Goal: Transaction & Acquisition: Purchase product/service

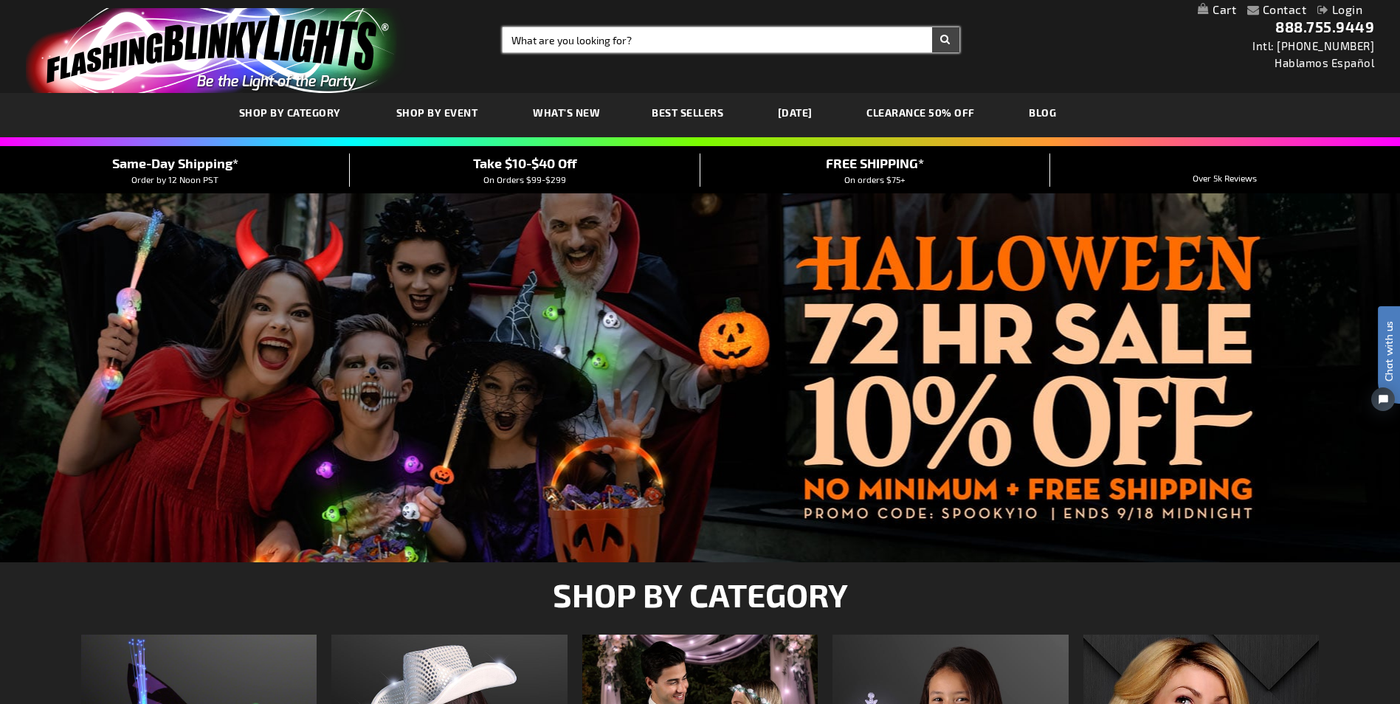
click at [726, 43] on input "Search" at bounding box center [731, 39] width 456 height 25
type input "12"
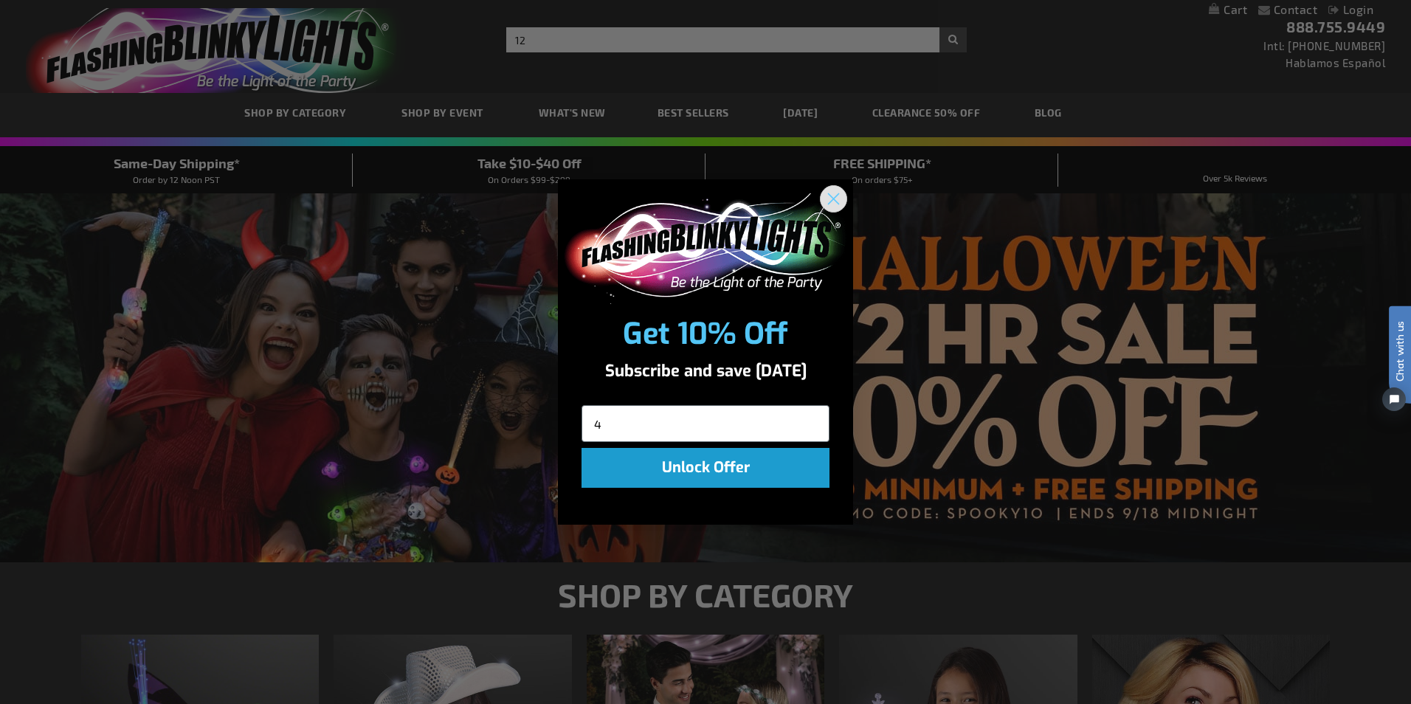
type input "4"
click at [839, 203] on circle "Close dialog" at bounding box center [833, 198] width 24 height 24
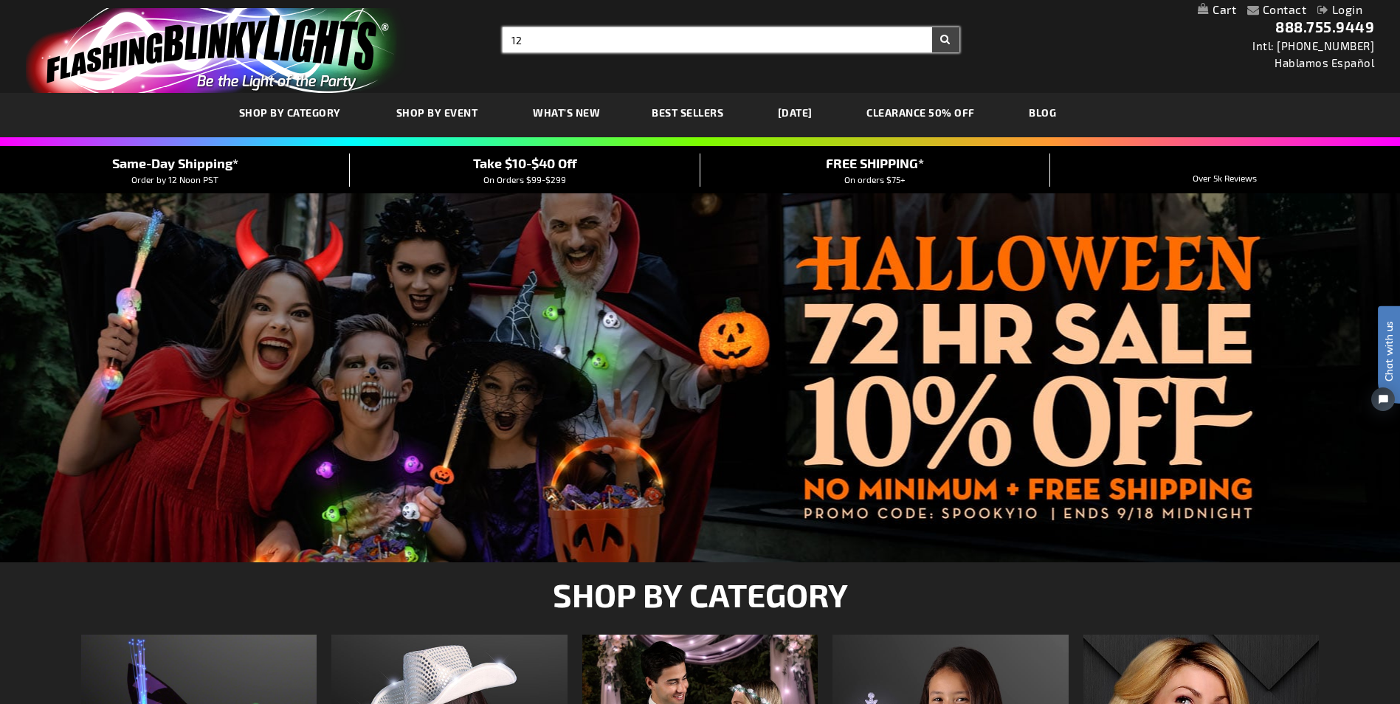
click at [554, 36] on input "12" at bounding box center [731, 39] width 456 height 25
type input "12481"
click at [932, 27] on button "Search" at bounding box center [945, 39] width 27 height 25
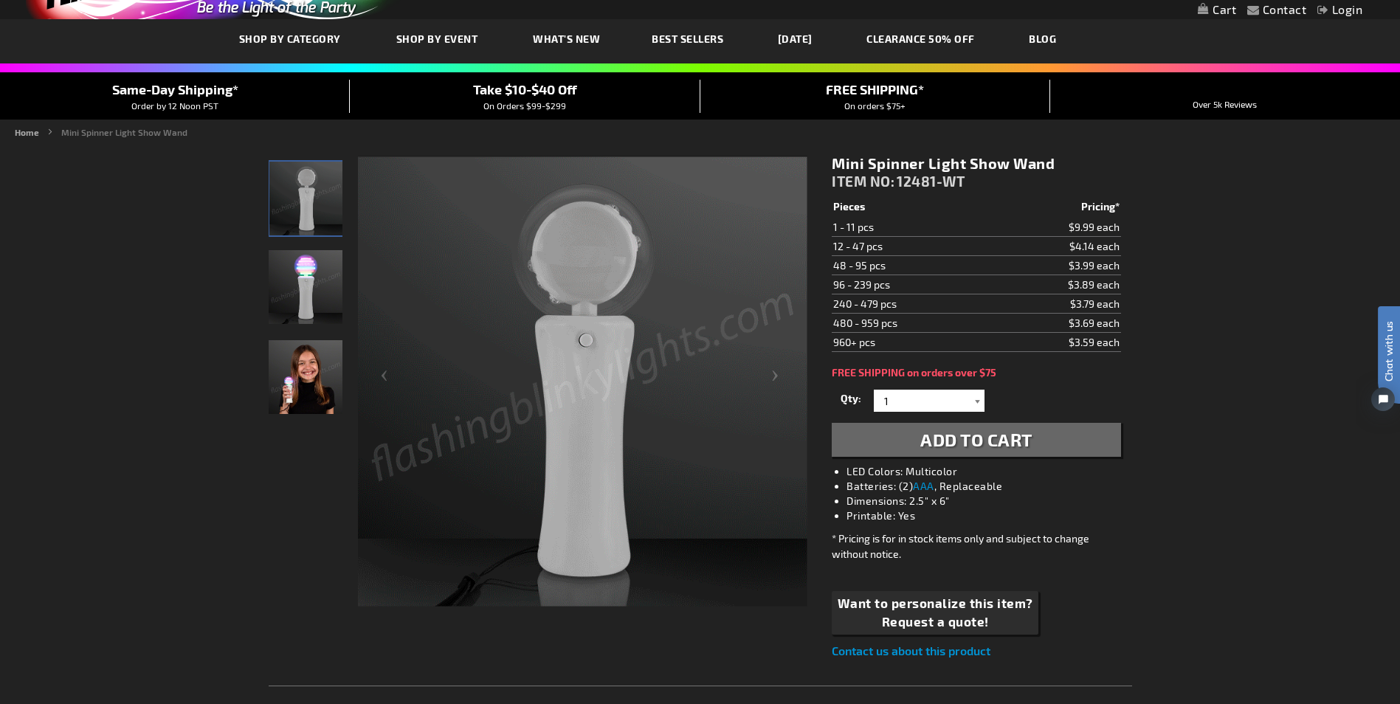
click at [977, 402] on div at bounding box center [977, 401] width 15 height 22
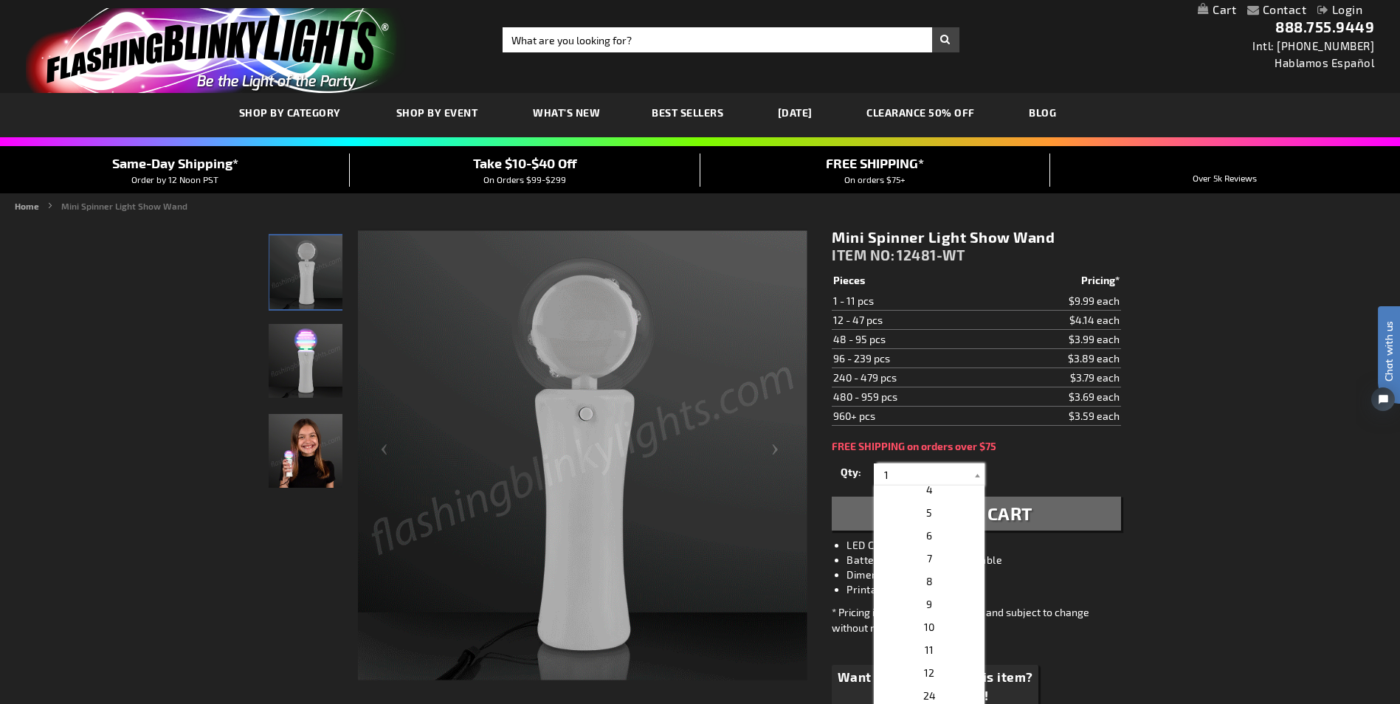
scroll to position [148, 0]
click at [949, 604] on p "12" at bounding box center [929, 601] width 111 height 23
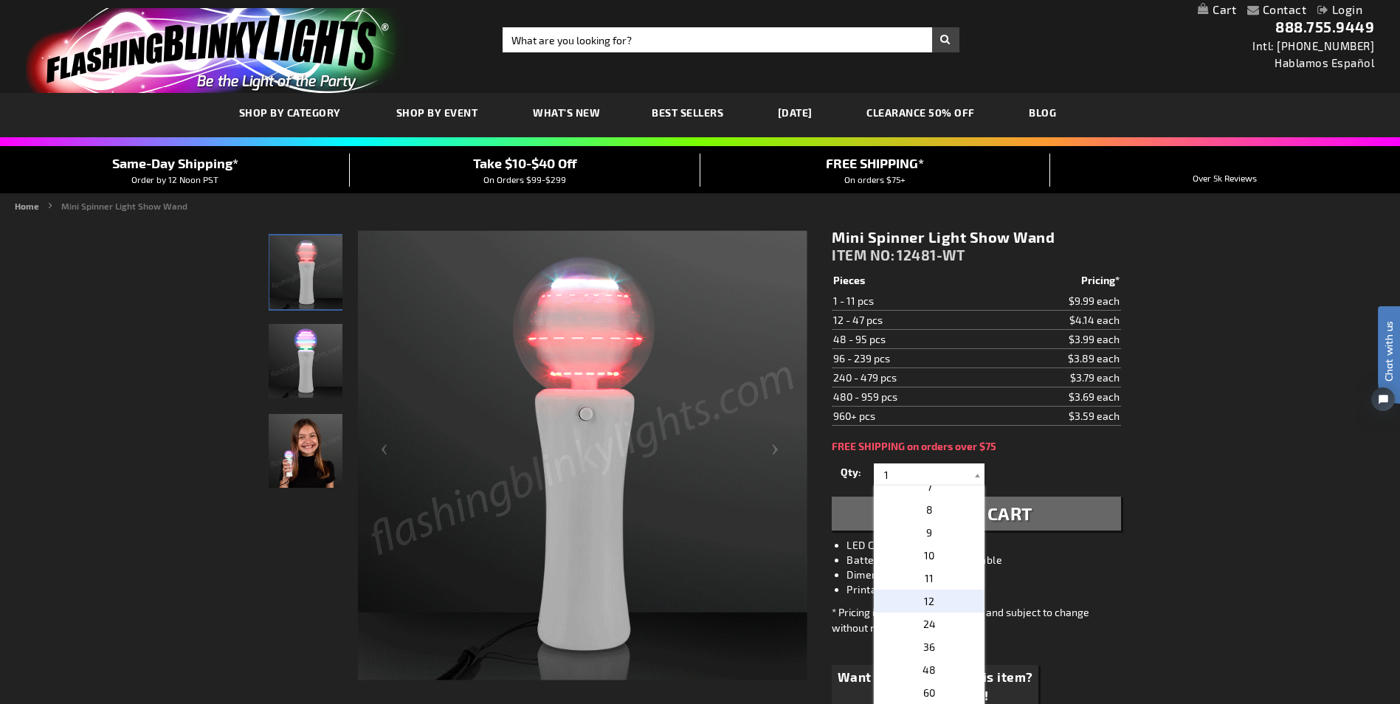
type input "12"
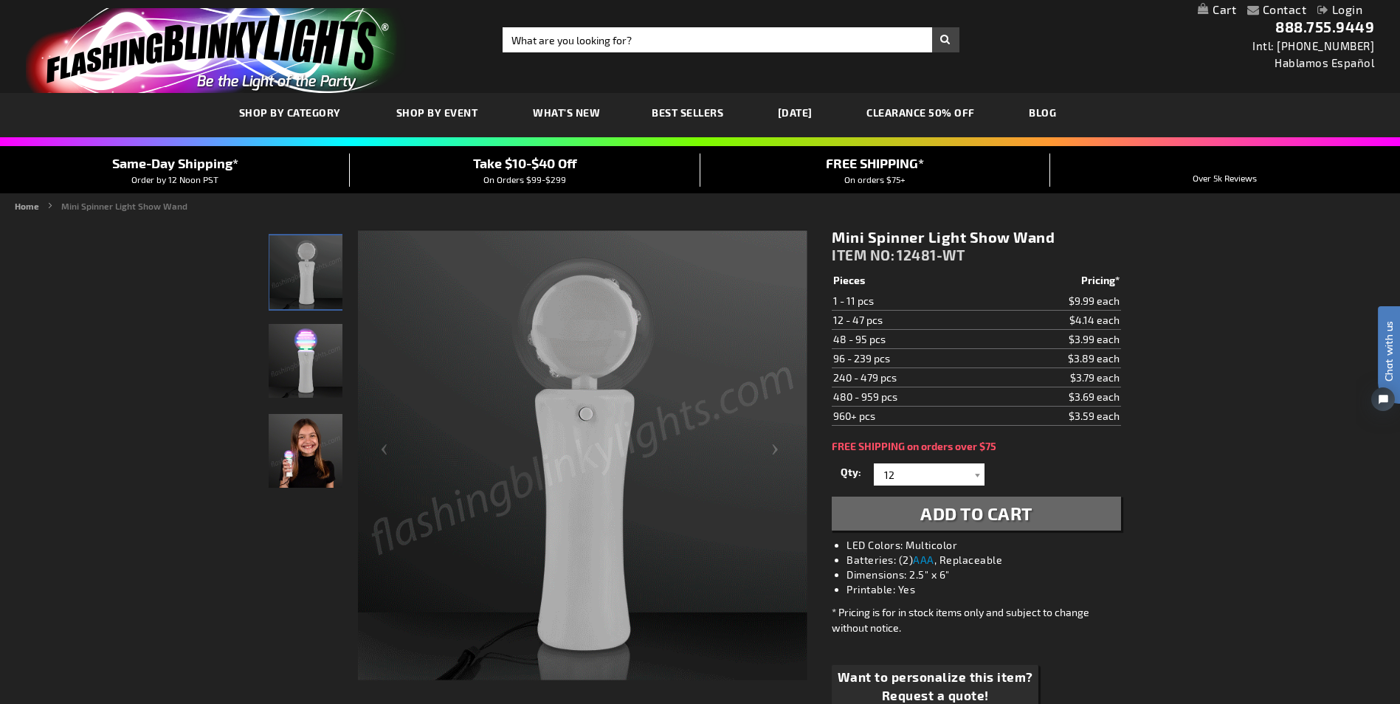
click at [289, 428] on img "Girl displaying Light Up Mini Spinner LED Wand" at bounding box center [306, 451] width 74 height 74
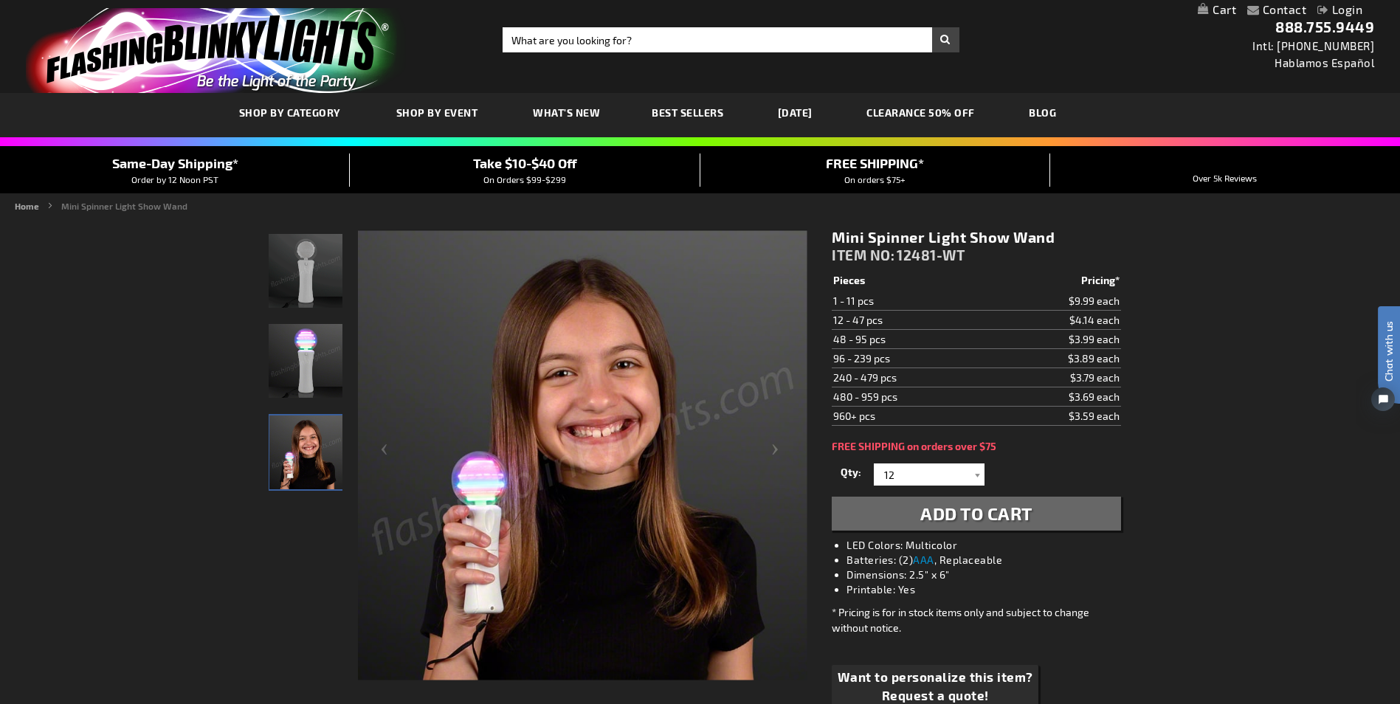
click at [296, 372] on img "Light Up Mini Spinner LED Wand" at bounding box center [306, 361] width 74 height 74
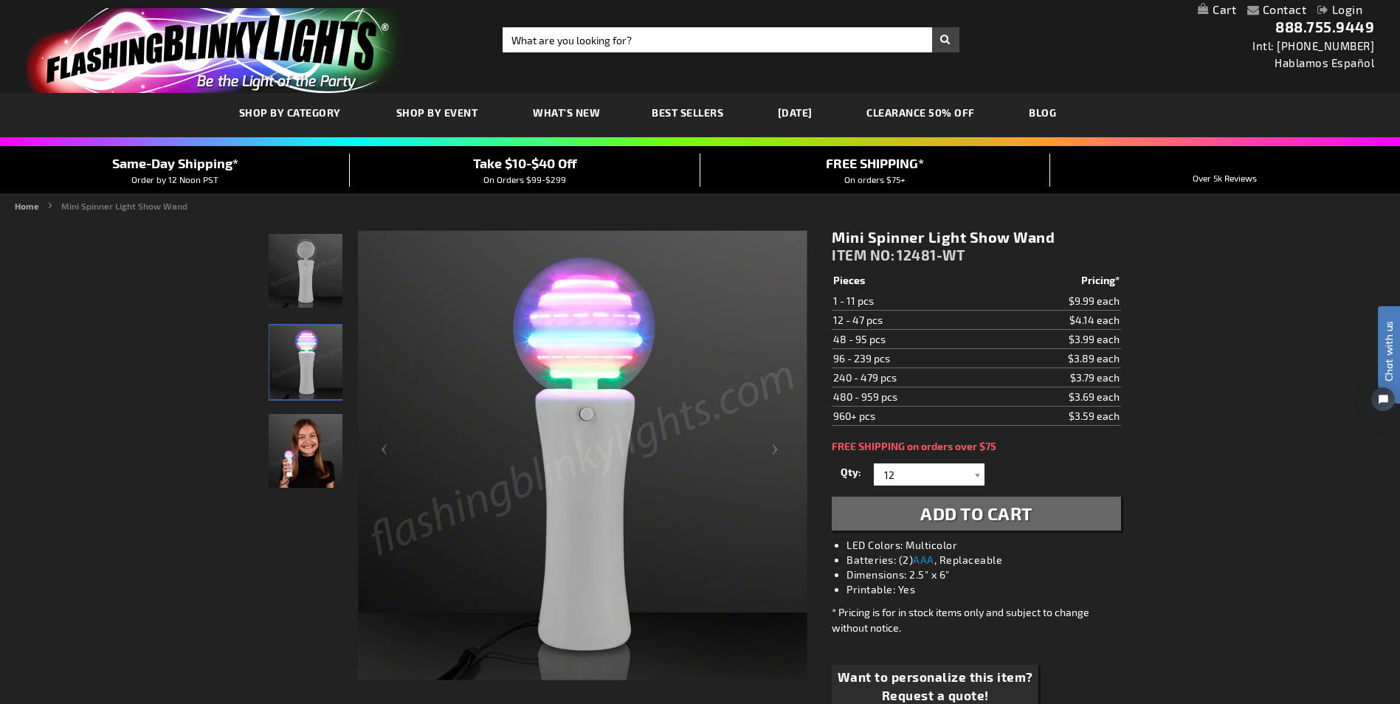
click at [308, 279] on img "Light Up Mini Spinner LED Wand" at bounding box center [306, 271] width 74 height 74
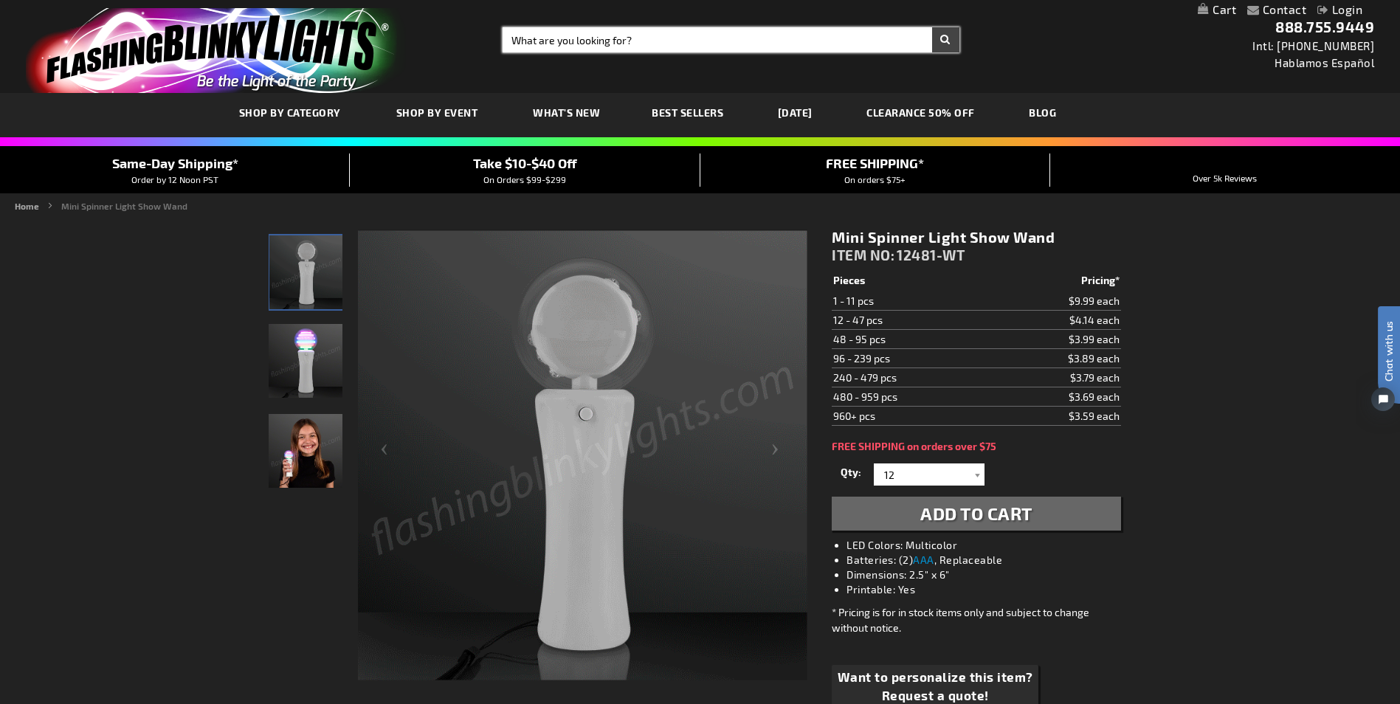
drag, startPoint x: 682, startPoint y: 41, endPoint x: 232, endPoint y: 27, distance: 450.3
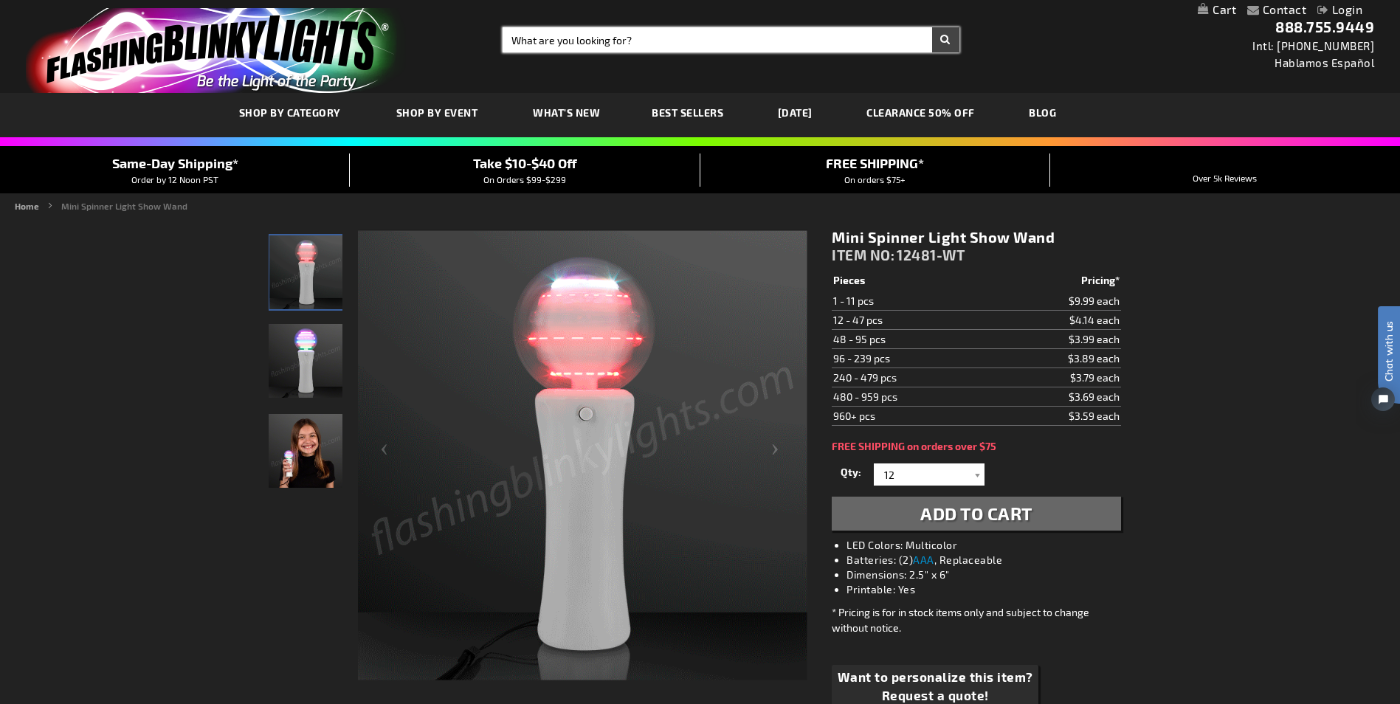
click at [232, 27] on div "Toggle Nav Search Search × Search 888.755.9449 Intl: 818-753-8303 Hablamos Espa…" at bounding box center [700, 46] width 1400 height 93
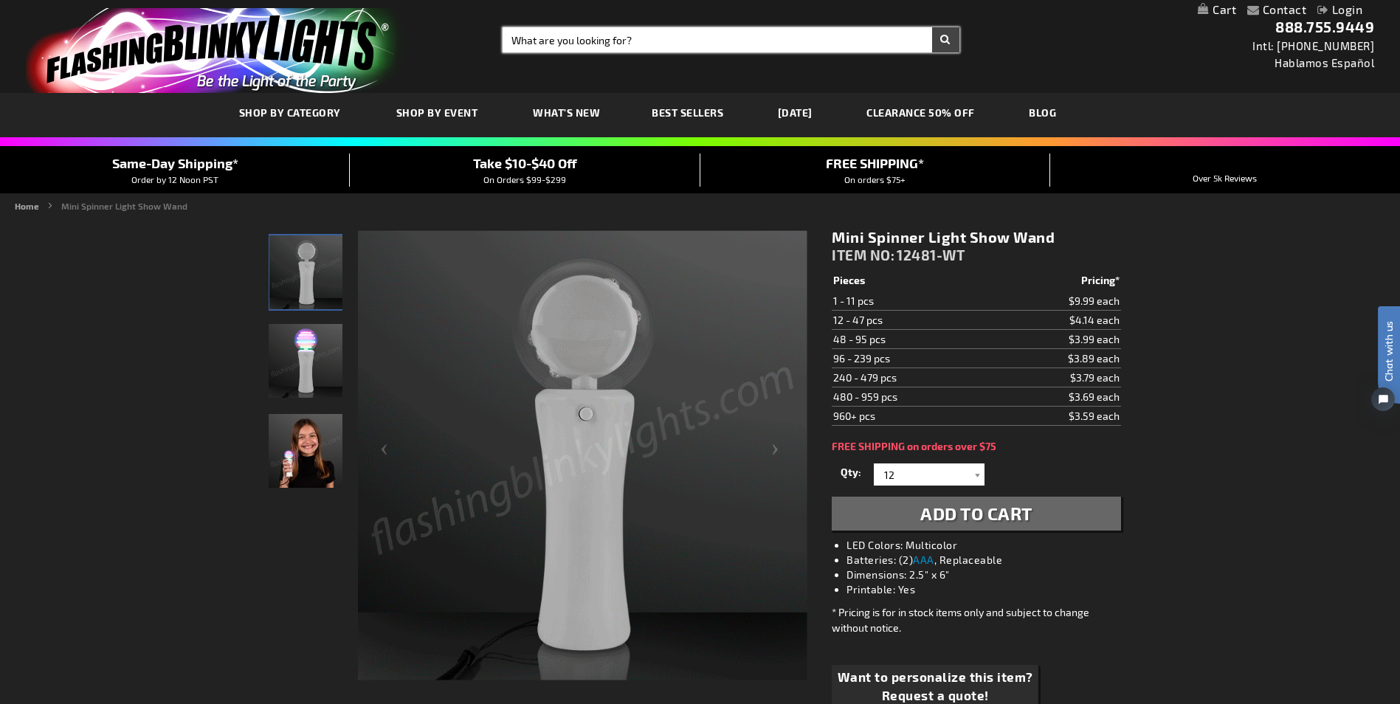
click at [659, 48] on input "Search" at bounding box center [731, 39] width 456 height 25
type input "mini spinner light"
click at [932, 27] on button "Search" at bounding box center [945, 39] width 27 height 25
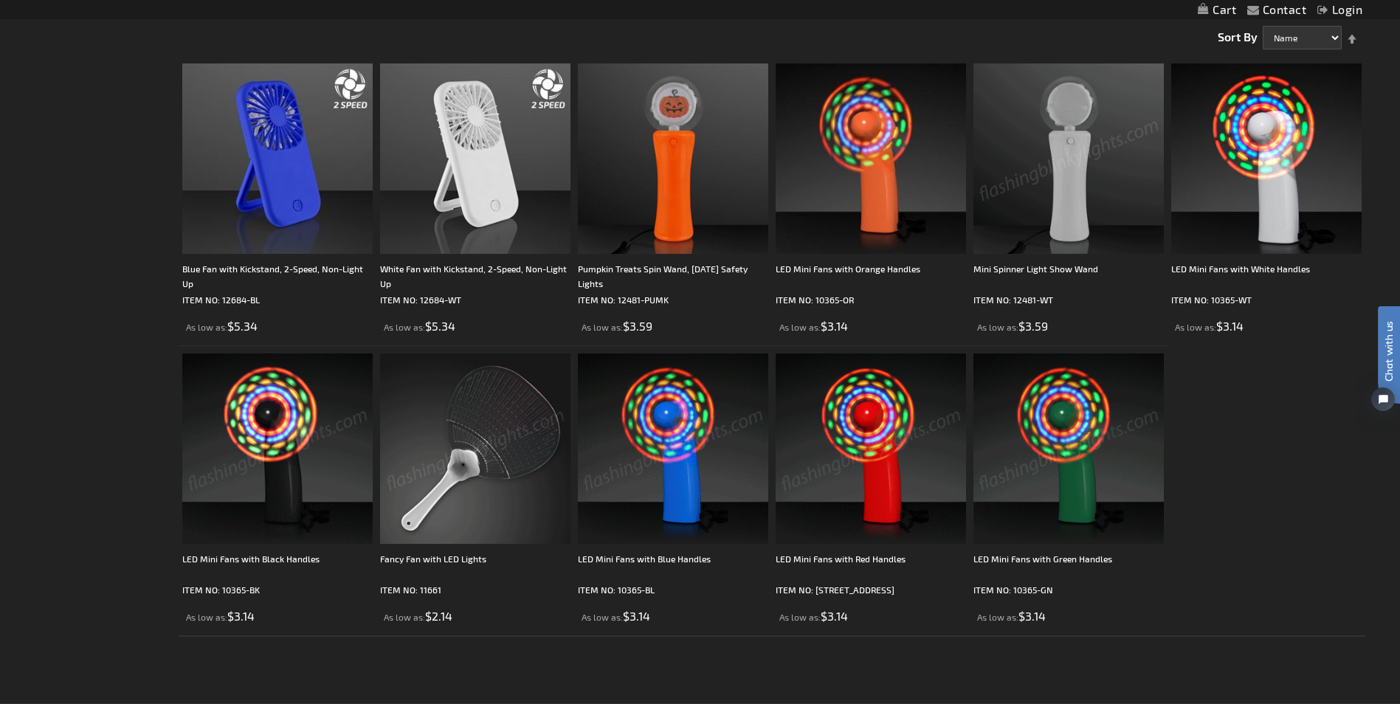
scroll to position [221, 0]
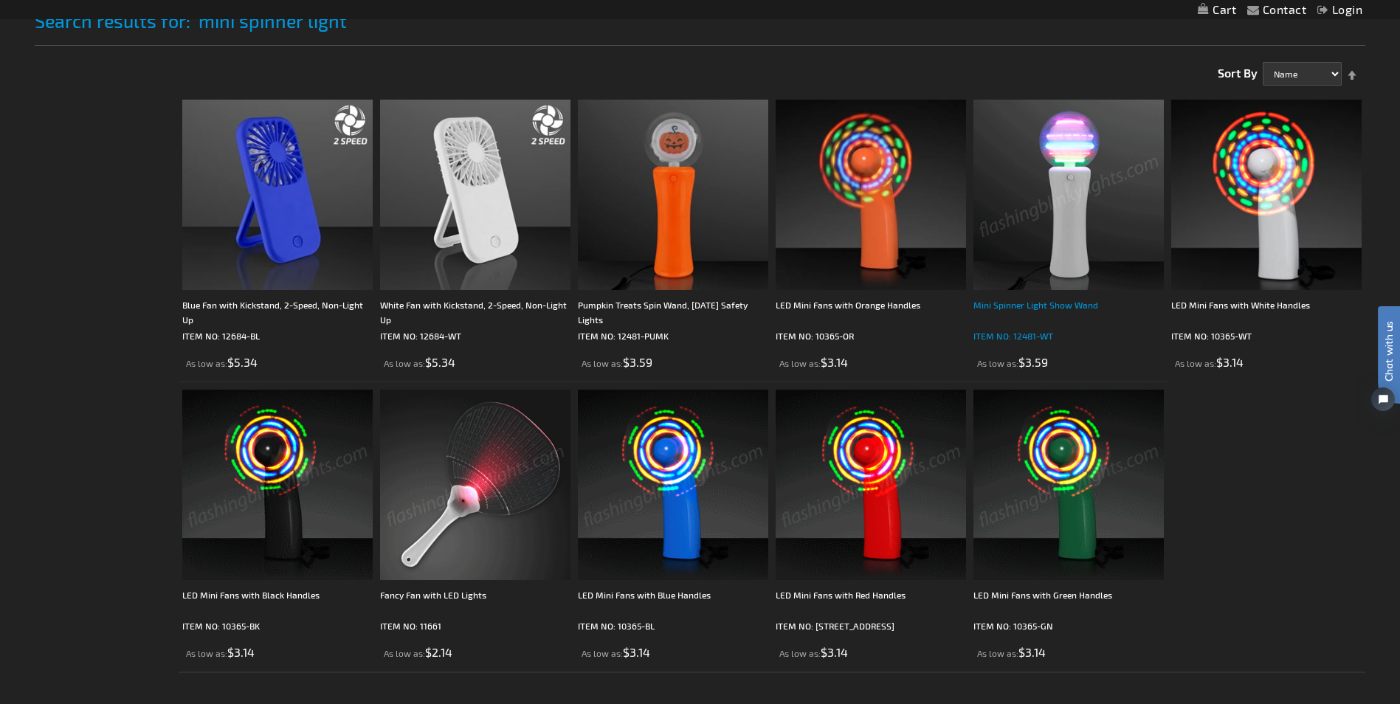
click at [1043, 306] on div "Mini Spinner Light Show Wand" at bounding box center [1068, 312] width 190 height 30
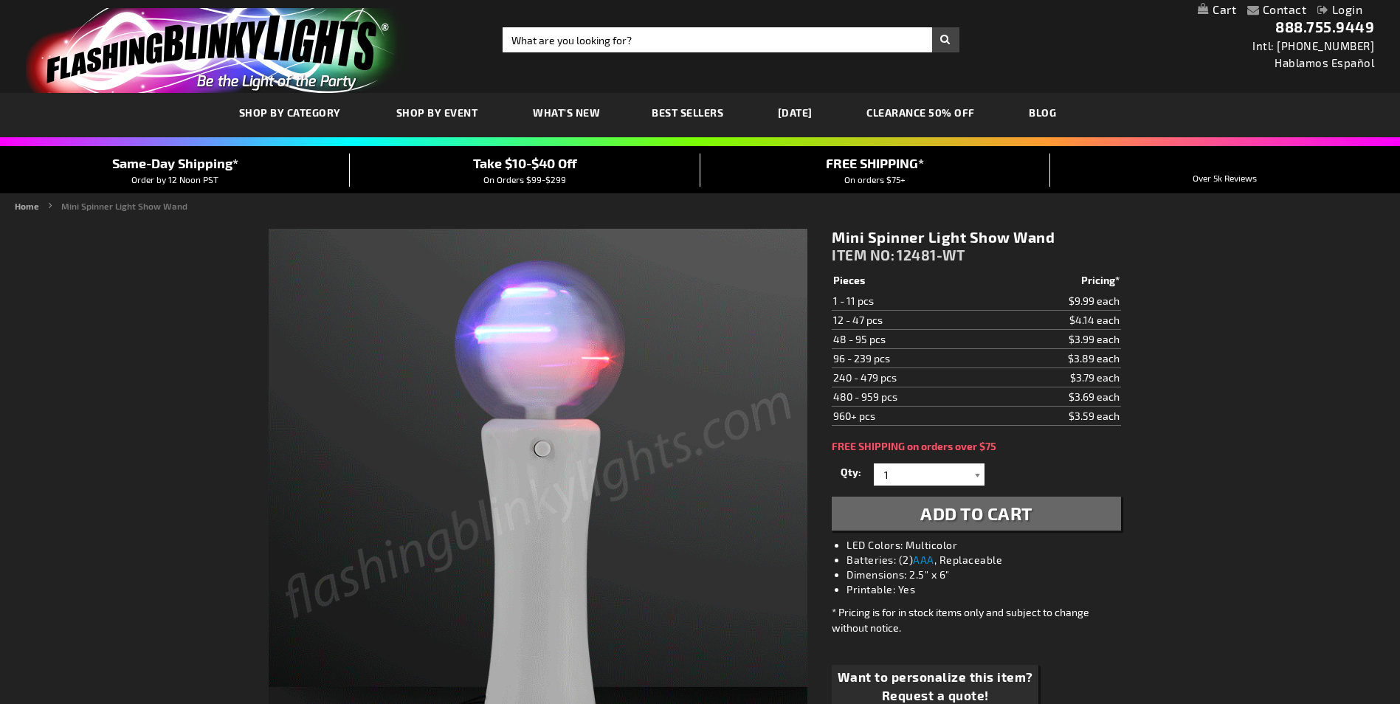
click at [971, 475] on div at bounding box center [977, 474] width 15 height 22
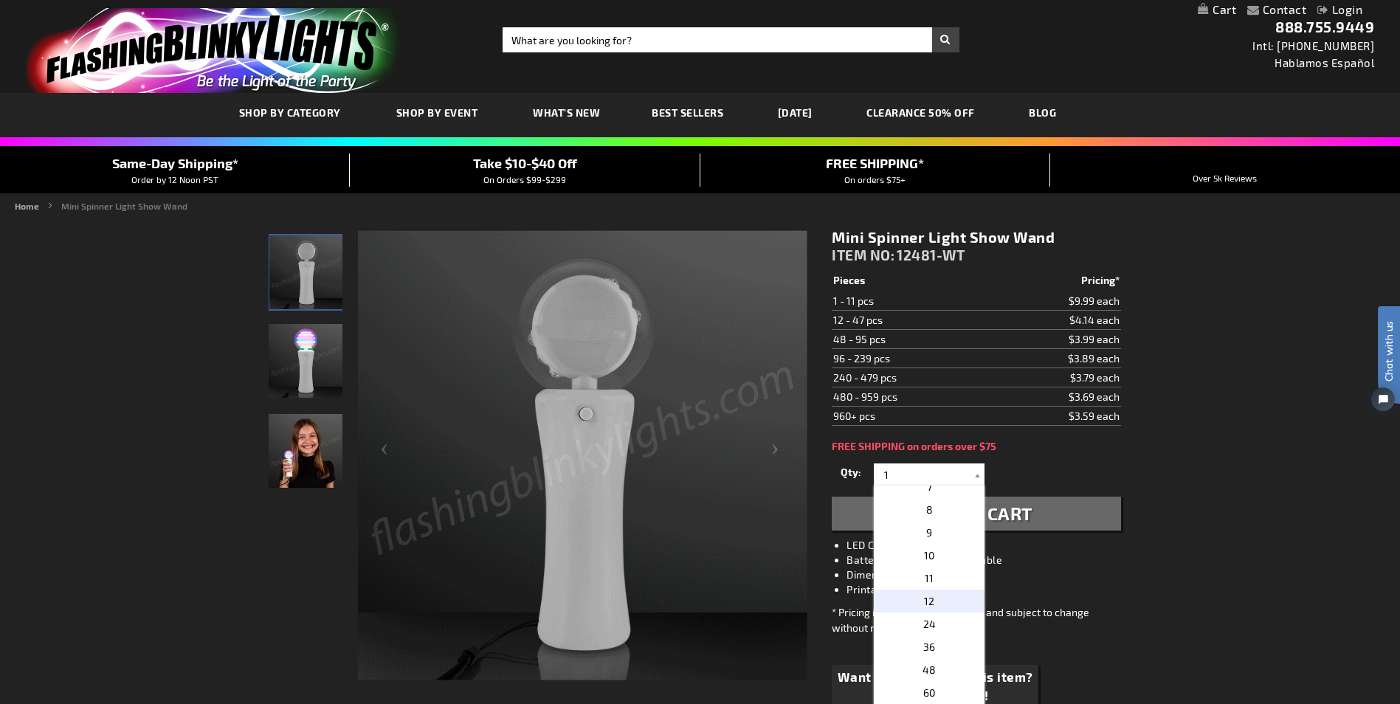
click at [938, 601] on p "12" at bounding box center [929, 601] width 111 height 23
type input "12"
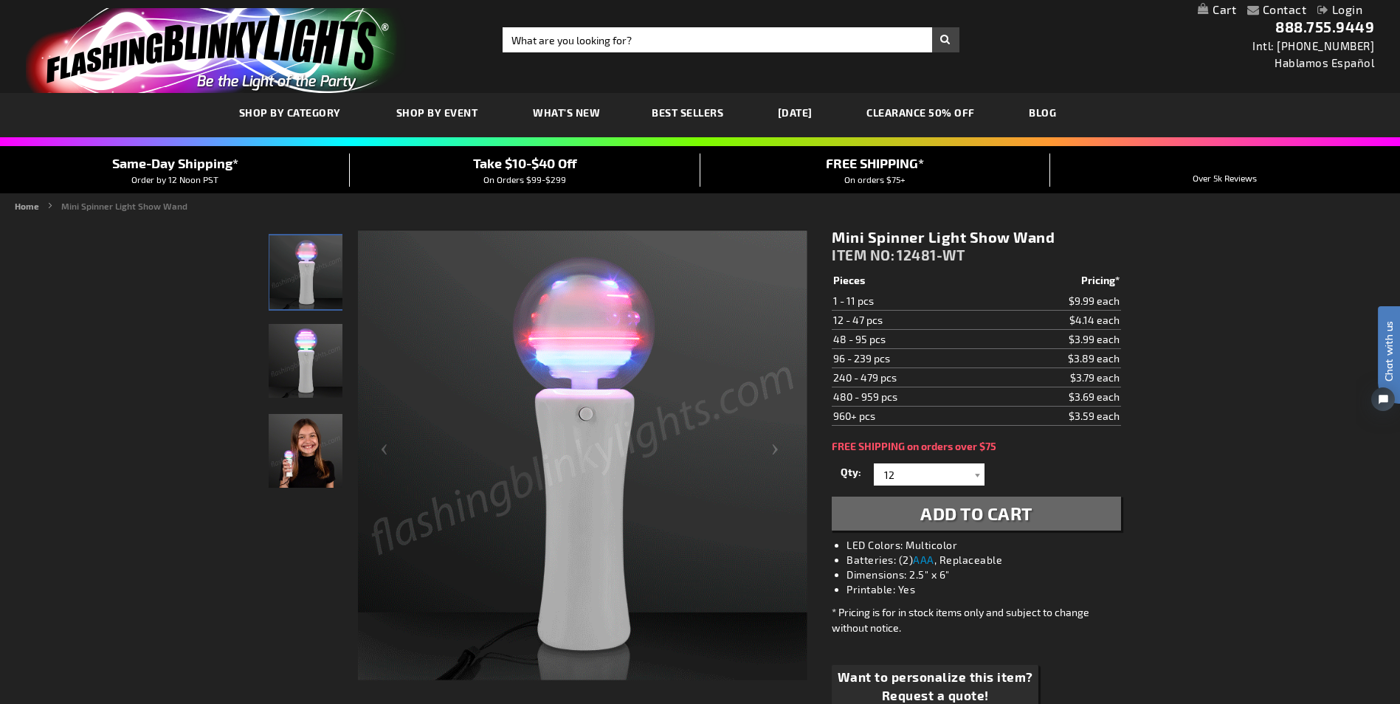
click at [1071, 513] on button "Add to Cart" at bounding box center [976, 514] width 289 height 34
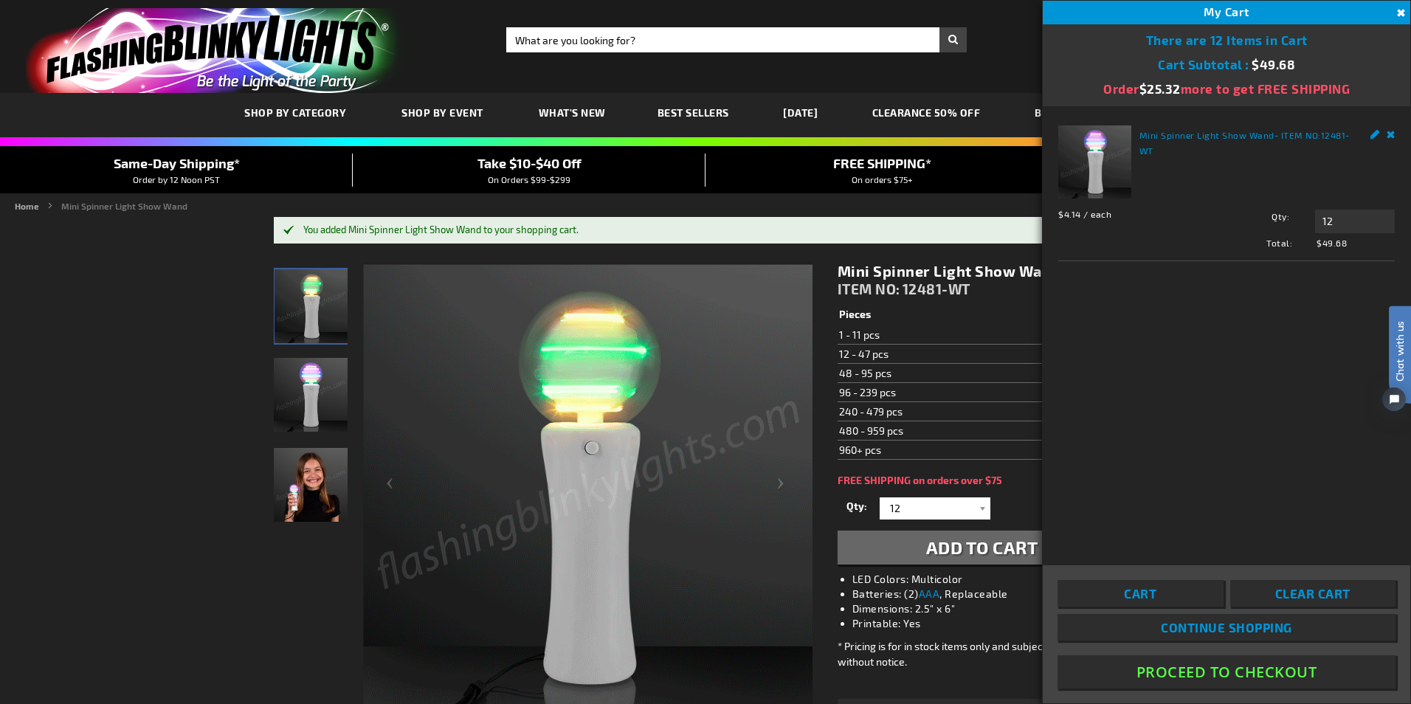
click at [1257, 669] on button "Proceed To Checkout" at bounding box center [1226, 671] width 338 height 33
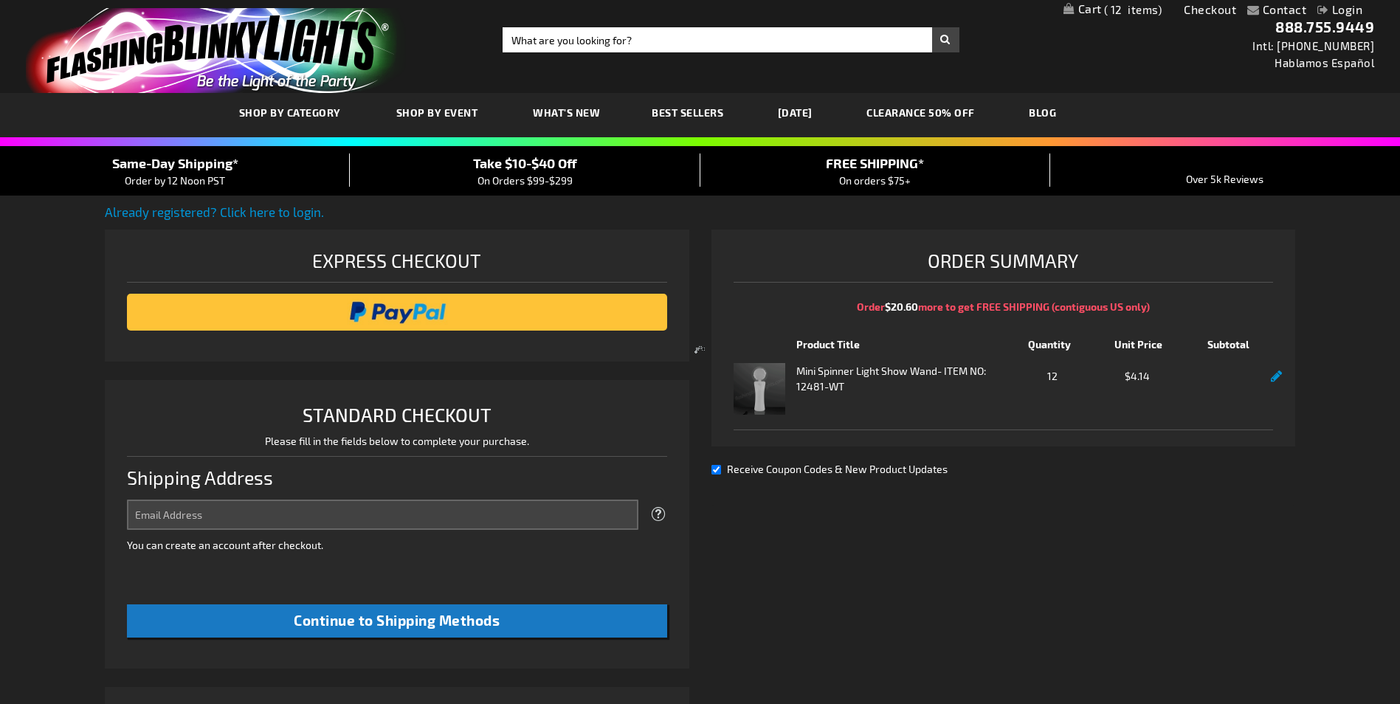
select select "US"
